Goal: Transaction & Acquisition: Purchase product/service

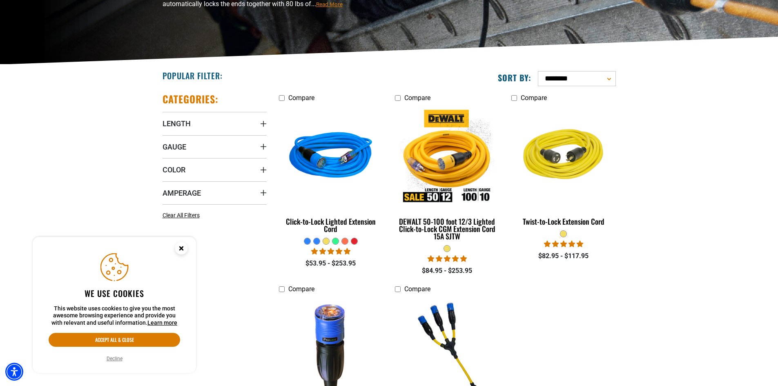
scroll to position [204, 0]
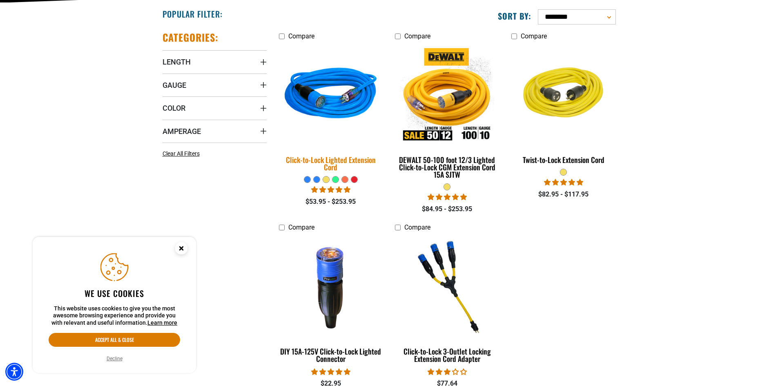
click at [330, 104] on img at bounding box center [331, 95] width 114 height 105
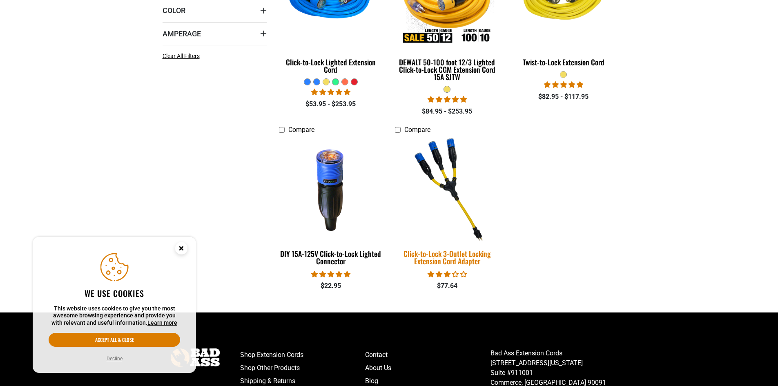
scroll to position [327, 0]
